Goal: Task Accomplishment & Management: Use online tool/utility

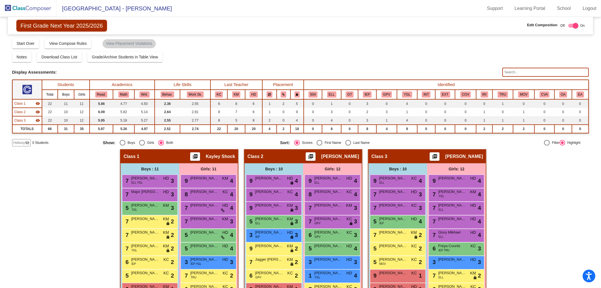
click at [30, 8] on img at bounding box center [28, 8] width 56 height 17
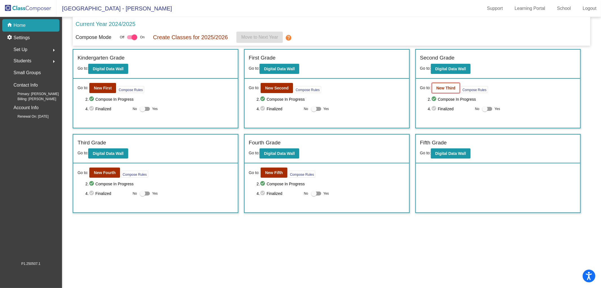
click at [454, 85] on button "New Third" at bounding box center [446, 88] width 28 height 10
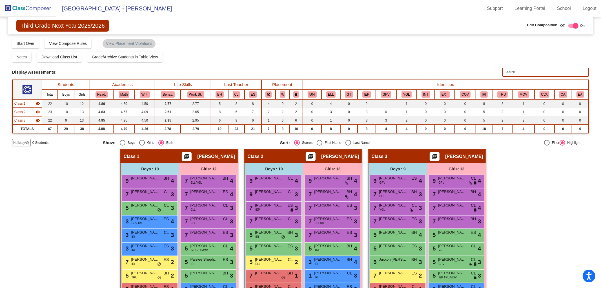
click at [27, 7] on img at bounding box center [28, 8] width 56 height 17
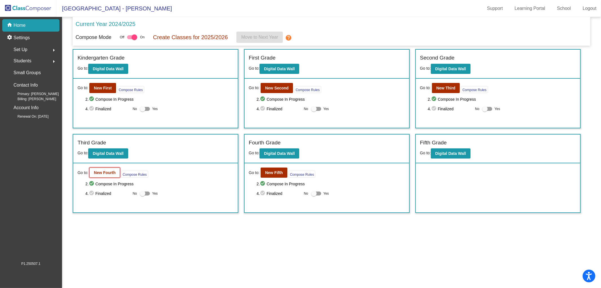
click at [106, 171] on b "New Fourth" at bounding box center [105, 172] width 22 height 5
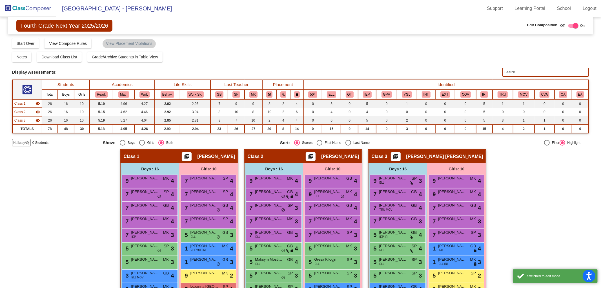
scroll to position [110, 0]
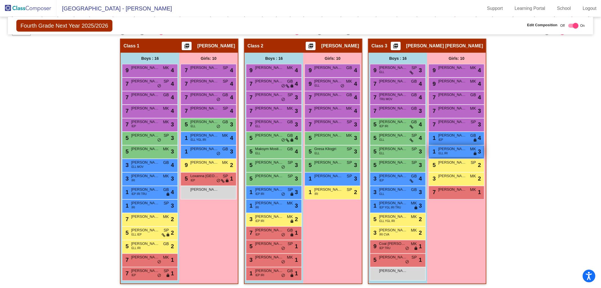
click at [462, 148] on span "[PERSON_NAME]" at bounding box center [452, 149] width 28 height 6
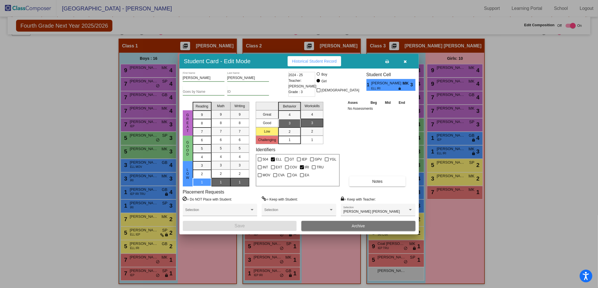
click at [406, 60] on icon "button" at bounding box center [405, 61] width 3 height 4
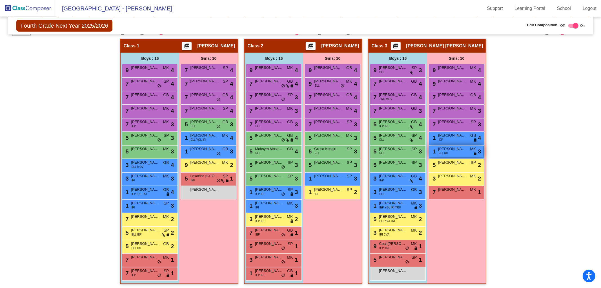
click at [461, 150] on div "1 [PERSON_NAME] ELL IRI MK lock do_not_disturb_alt 3" at bounding box center [456, 151] width 54 height 12
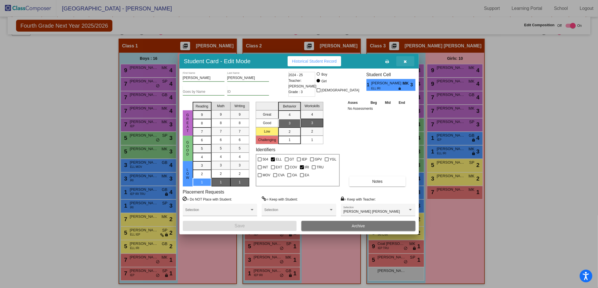
click at [404, 60] on icon "button" at bounding box center [405, 61] width 3 height 4
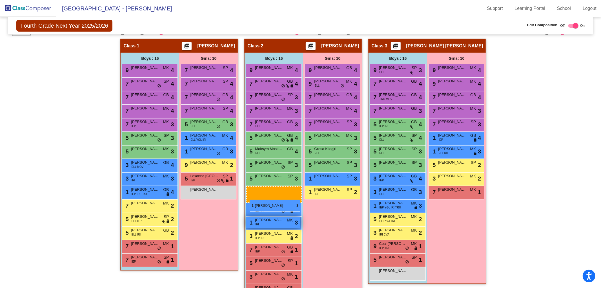
drag, startPoint x: 145, startPoint y: 202, endPoint x: 250, endPoint y: 200, distance: 105.1
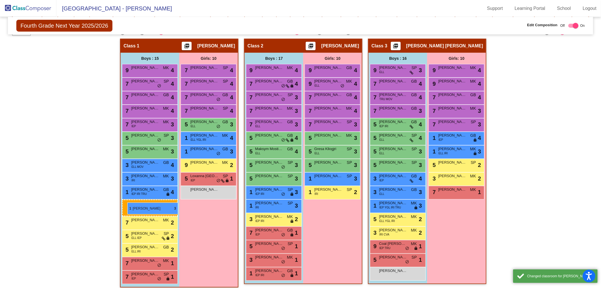
drag, startPoint x: 265, startPoint y: 203, endPoint x: 126, endPoint y: 201, distance: 139.0
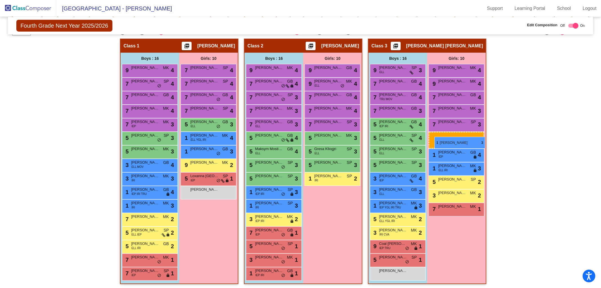
drag, startPoint x: 332, startPoint y: 175, endPoint x: 435, endPoint y: 137, distance: 109.7
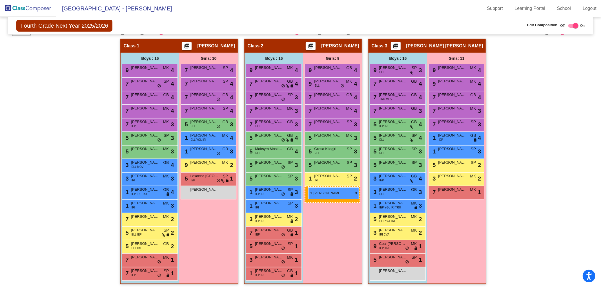
drag, startPoint x: 450, startPoint y: 149, endPoint x: 308, endPoint y: 187, distance: 146.2
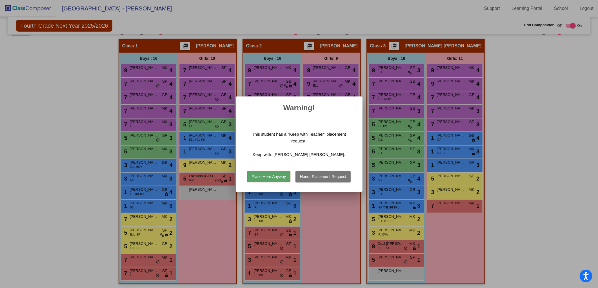
click at [278, 178] on button "Place Here Anyway" at bounding box center [268, 176] width 43 height 11
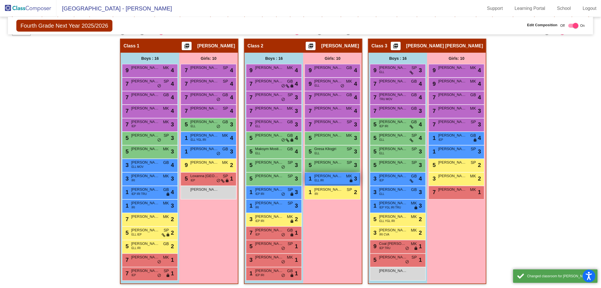
click at [325, 175] on span "[PERSON_NAME]" at bounding box center [328, 176] width 28 height 6
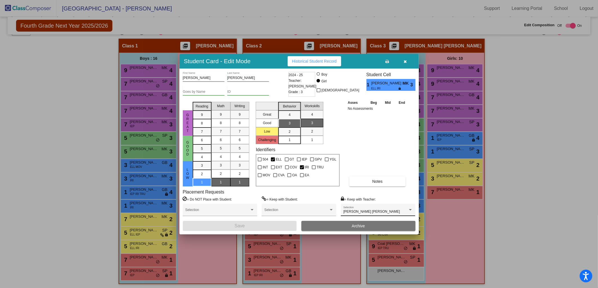
click at [376, 209] on div "[PERSON_NAME] [PERSON_NAME] Selection" at bounding box center [378, 211] width 69 height 10
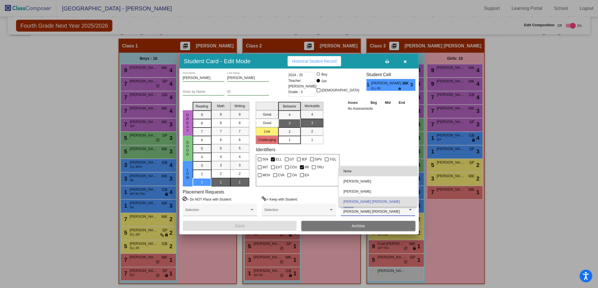
click at [362, 170] on span "None" at bounding box center [378, 171] width 69 height 10
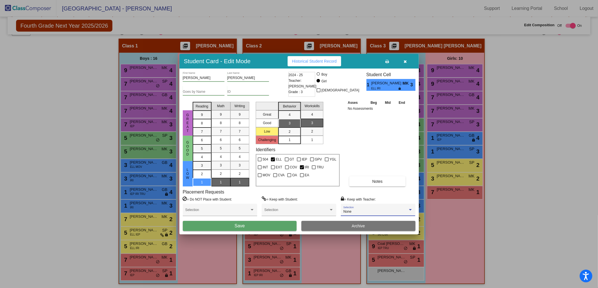
click at [265, 227] on button "Save" at bounding box center [240, 226] width 114 height 10
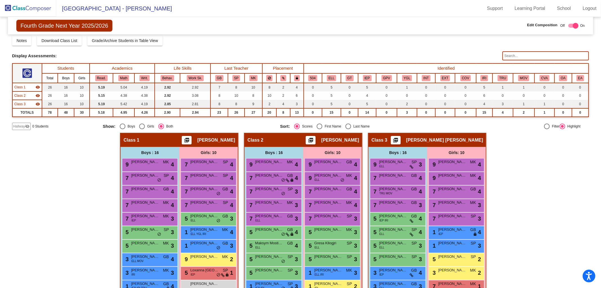
scroll to position [0, 0]
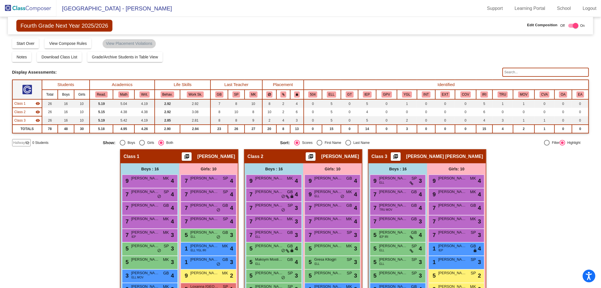
click at [25, 7] on img at bounding box center [28, 8] width 56 height 17
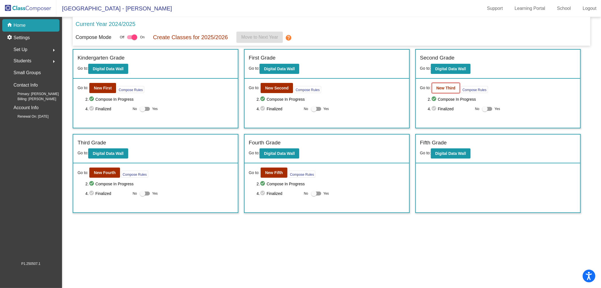
click at [440, 87] on b "New Third" at bounding box center [446, 88] width 19 height 5
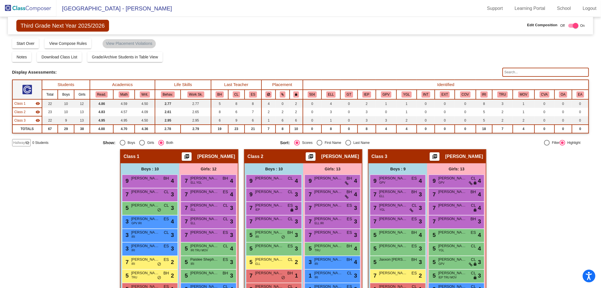
click at [32, 8] on img at bounding box center [28, 8] width 56 height 17
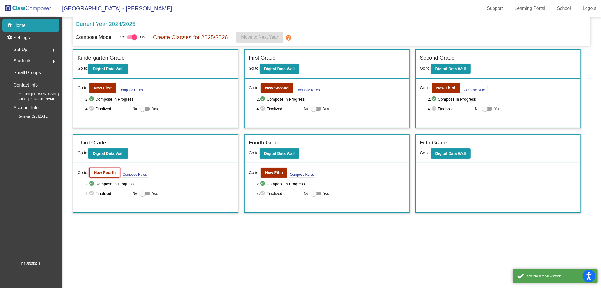
click at [108, 170] on b "New Fourth" at bounding box center [105, 172] width 22 height 5
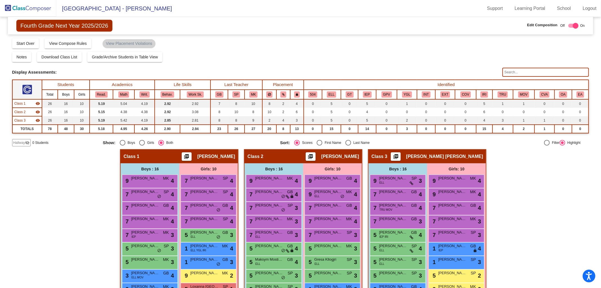
click at [33, 12] on img at bounding box center [28, 8] width 56 height 17
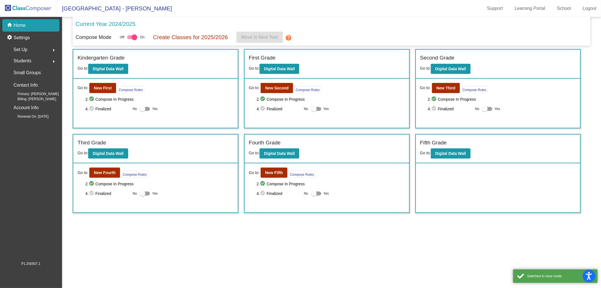
click at [276, 177] on div "Go to: New Fifth Compose Rules 2. check_circle Compose In Progress 4. check_cir…" at bounding box center [327, 187] width 165 height 49
click at [276, 174] on button "New Fifth" at bounding box center [274, 172] width 27 height 10
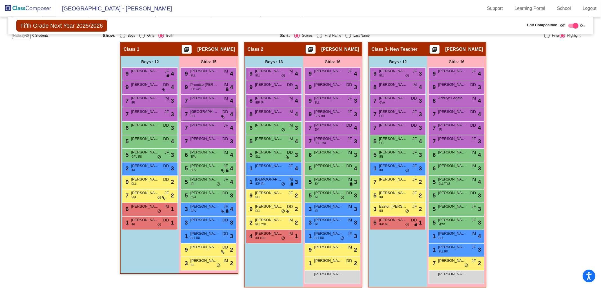
scroll to position [110, 0]
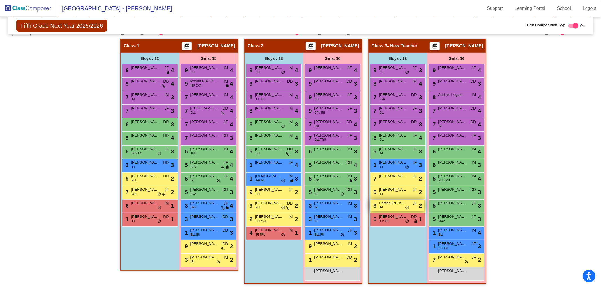
click at [395, 206] on div "3 Easton [PERSON_NAME] IRI JF lock do_not_disturb_alt 2" at bounding box center [397, 206] width 54 height 12
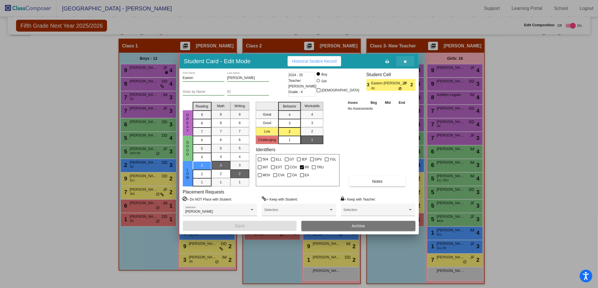
click at [406, 59] on icon "button" at bounding box center [405, 61] width 3 height 4
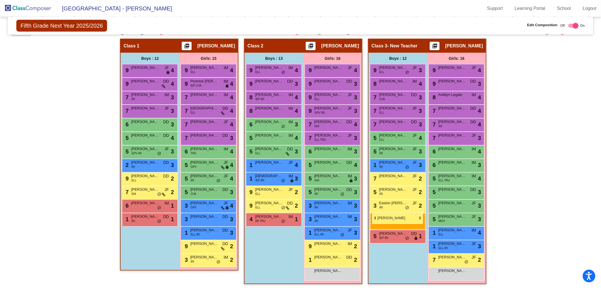
drag, startPoint x: 260, startPoint y: 219, endPoint x: 372, endPoint y: 212, distance: 112.1
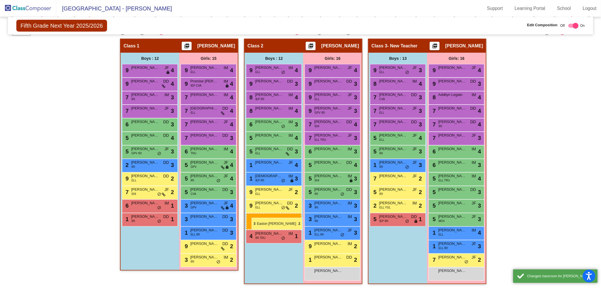
drag, startPoint x: 385, startPoint y: 203, endPoint x: 251, endPoint y: 218, distance: 134.1
